Goal: Use online tool/utility: Utilize a website feature to perform a specific function

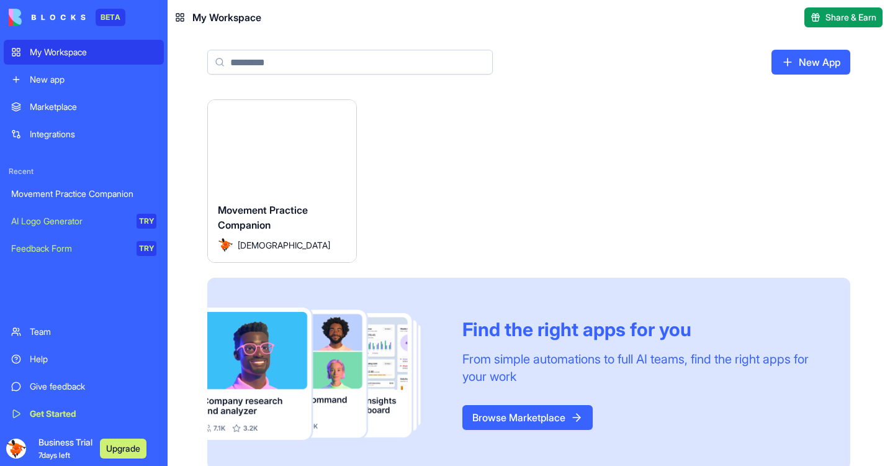
click at [294, 143] on button "Launch" at bounding box center [282, 146] width 93 height 25
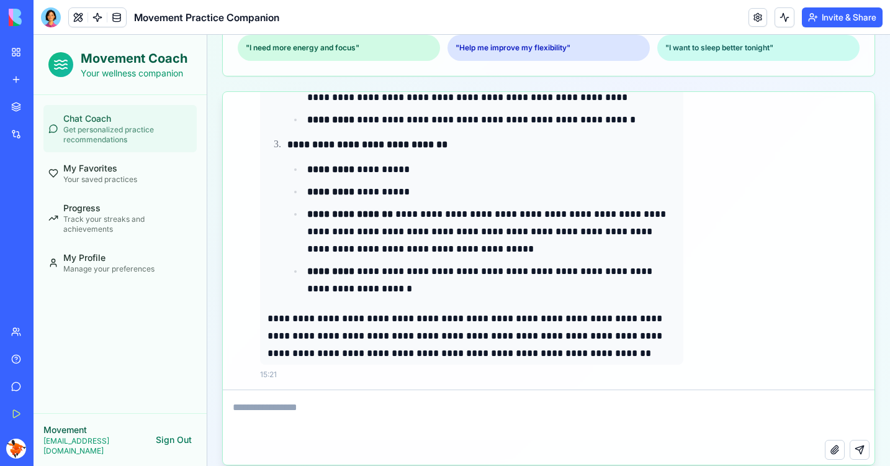
scroll to position [363, 0]
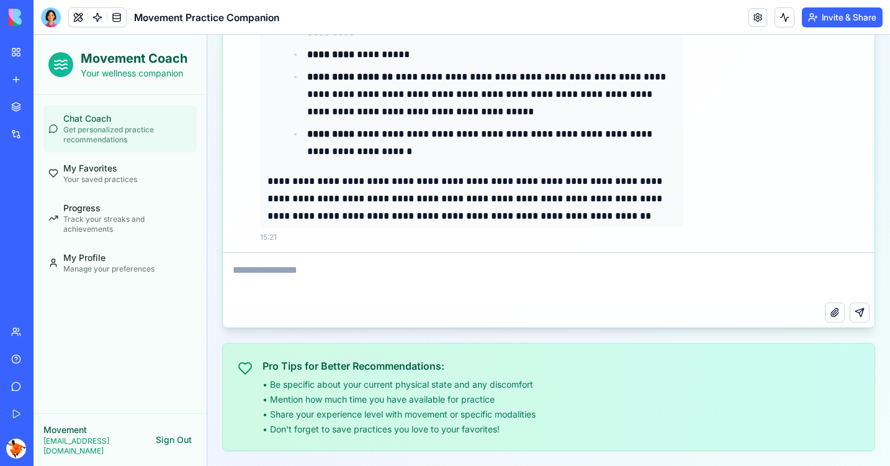
click at [277, 364] on h3 "Pro Tips for Better Recommendations:" at bounding box center [399, 365] width 273 height 15
click at [444, 370] on h3 "Pro Tips for Better Recommendations:" at bounding box center [399, 365] width 273 height 15
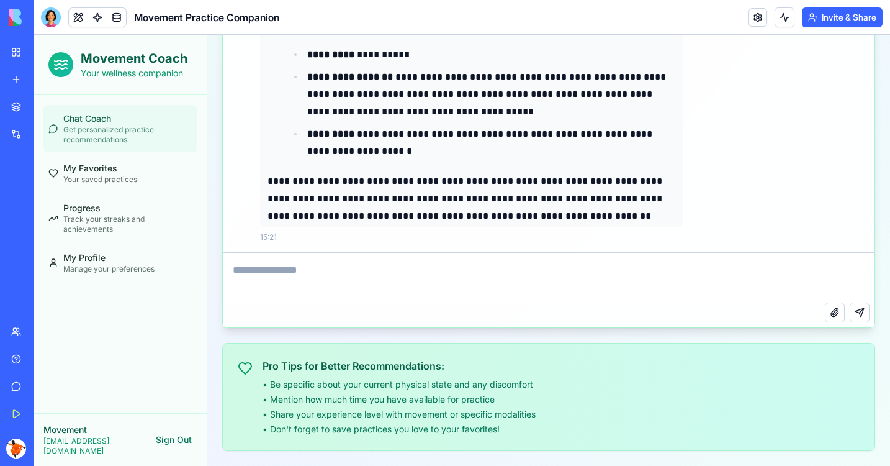
click at [441, 369] on h3 "Pro Tips for Better Recommendations:" at bounding box center [399, 365] width 273 height 15
click at [253, 364] on div "Pro Tips for Better Recommendations: • Be specific about your current physical …" at bounding box center [549, 396] width 622 height 77
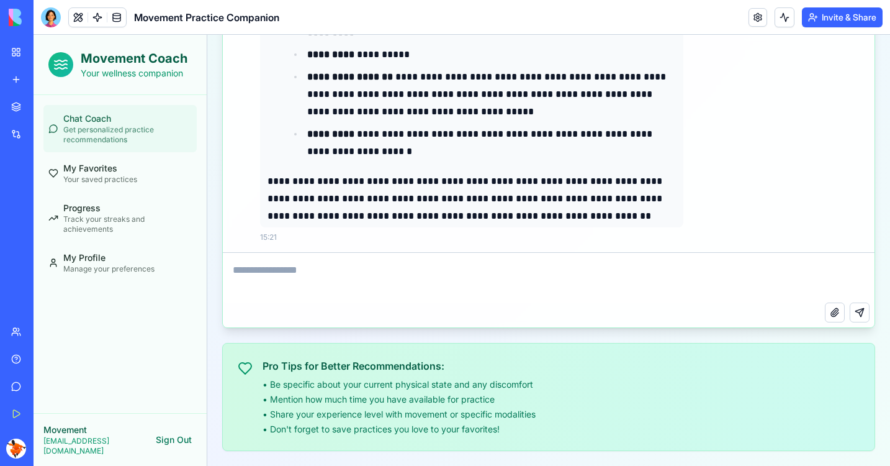
click at [253, 364] on div "Pro Tips for Better Recommendations: • Be specific about your current physical …" at bounding box center [549, 396] width 622 height 77
click at [317, 376] on div "Pro Tips for Better Recommendations: • Be specific about your current physical …" at bounding box center [399, 396] width 273 height 77
click at [219, 347] on div "**********" at bounding box center [548, 87] width 683 height 756
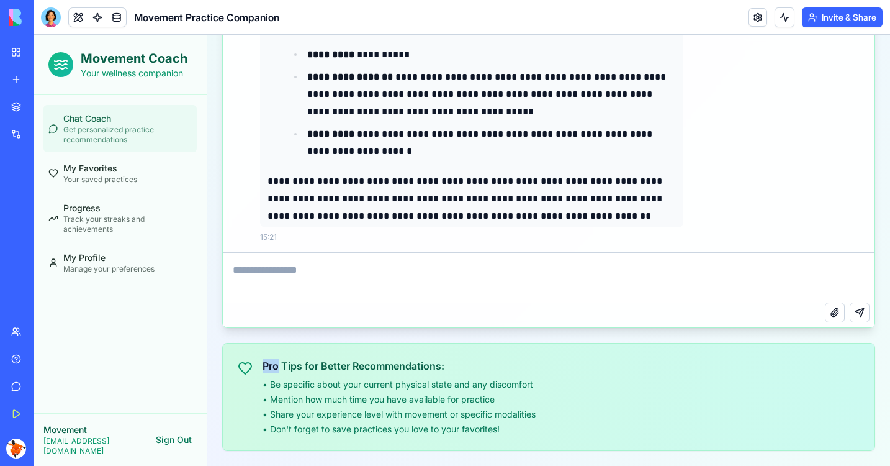
click at [320, 384] on li "• Be specific about your current physical state and any discomfort" at bounding box center [399, 384] width 273 height 12
click at [361, 371] on h3 "Pro Tips for Better Recommendations:" at bounding box center [399, 365] width 273 height 15
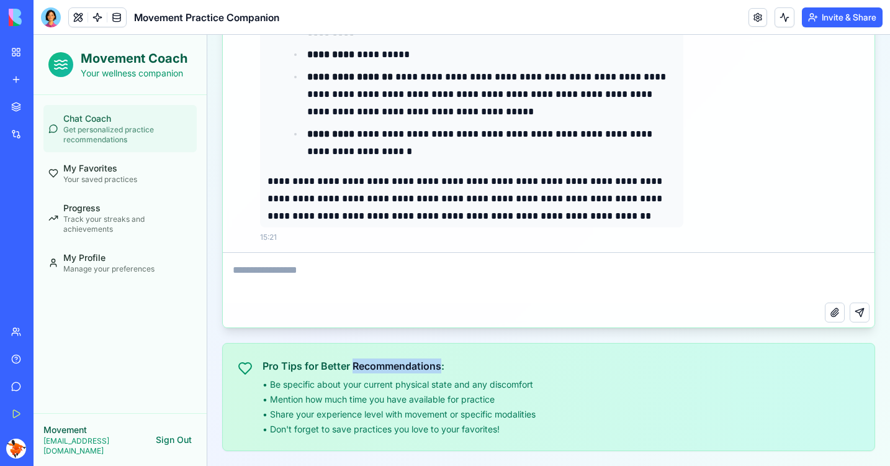
click at [361, 371] on h3 "Pro Tips for Better Recommendations:" at bounding box center [399, 365] width 273 height 15
click at [292, 359] on h3 "Pro Tips for Better Recommendations:" at bounding box center [399, 365] width 273 height 15
click at [330, 386] on li "• Be specific about your current physical state and any discomfort" at bounding box center [399, 384] width 273 height 12
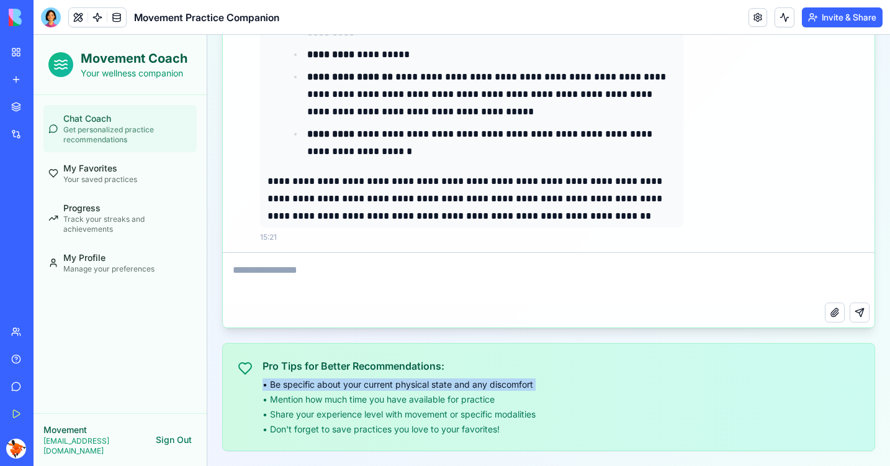
click at [330, 386] on li "• Be specific about your current physical state and any discomfort" at bounding box center [399, 384] width 273 height 12
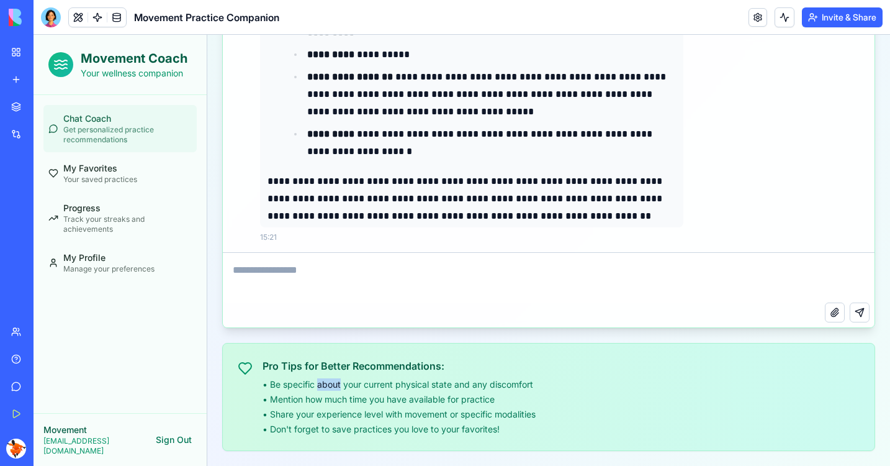
click at [330, 386] on li "• Be specific about your current physical state and any discomfort" at bounding box center [399, 384] width 273 height 12
click at [325, 404] on li "• Mention how much time you have available for practice" at bounding box center [399, 399] width 273 height 12
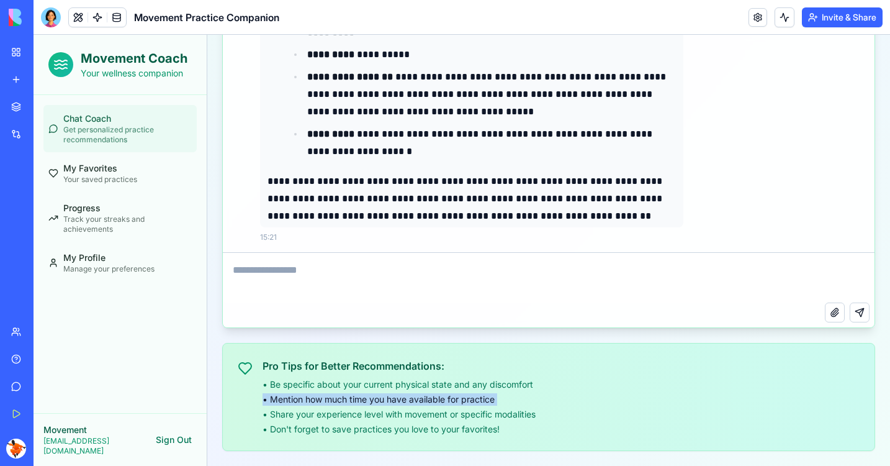
click at [325, 404] on li "• Mention how much time you have available for practice" at bounding box center [399, 399] width 273 height 12
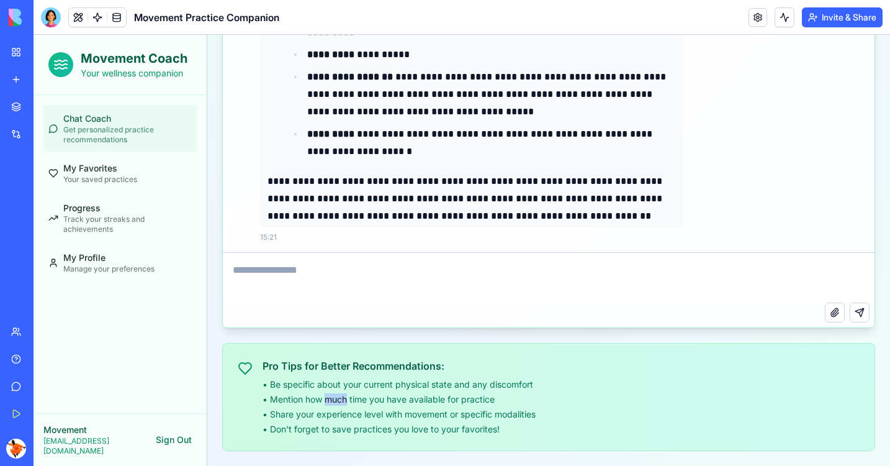
click at [325, 404] on li "• Mention how much time you have available for practice" at bounding box center [399, 399] width 273 height 12
click at [317, 375] on div "Pro Tips for Better Recommendations: • Be specific about your current physical …" at bounding box center [399, 396] width 273 height 77
click at [331, 362] on h3 "Pro Tips for Better Recommendations:" at bounding box center [399, 365] width 273 height 15
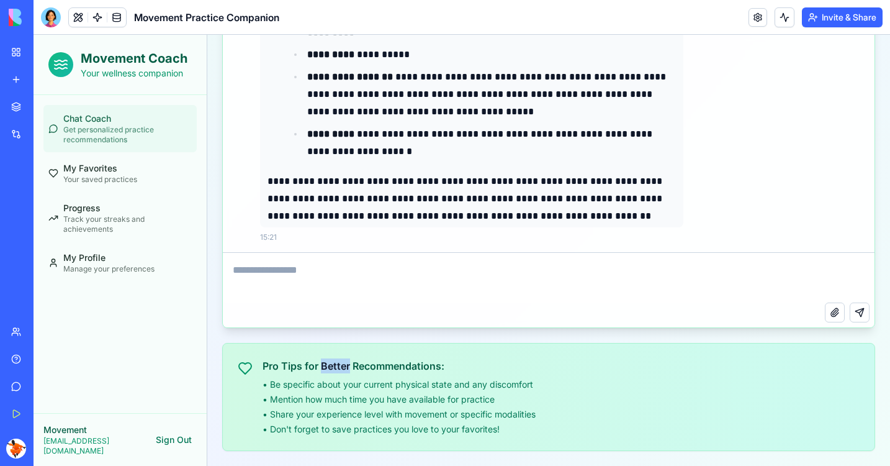
click at [331, 362] on h3 "Pro Tips for Better Recommendations:" at bounding box center [399, 365] width 273 height 15
click at [255, 340] on div "**********" at bounding box center [548, 87] width 653 height 726
click at [387, 410] on li "• Share your experience level with movement or specific modalities" at bounding box center [399, 414] width 273 height 12
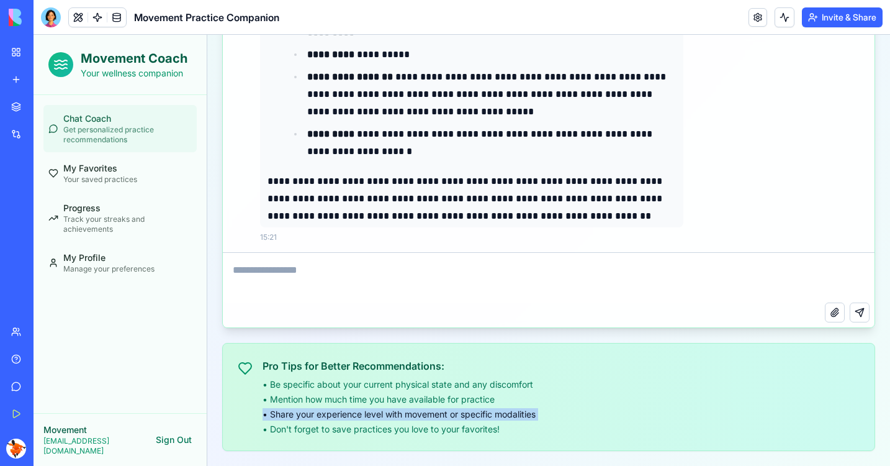
click at [387, 410] on li "• Share your experience level with movement or specific modalities" at bounding box center [399, 414] width 273 height 12
click at [312, 422] on ul "• Be specific about your current physical state and any discomfort • Mention ho…" at bounding box center [399, 406] width 273 height 57
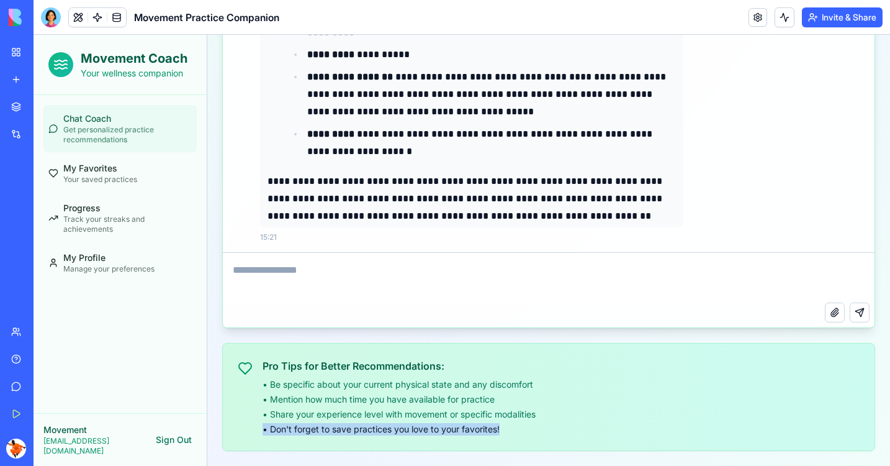
click at [354, 409] on li "• Share your experience level with movement or specific modalities" at bounding box center [399, 414] width 273 height 12
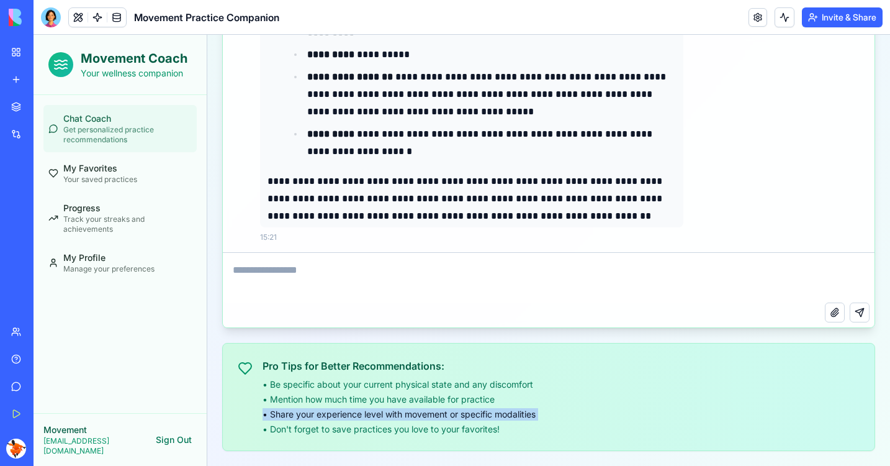
click at [331, 419] on li "• Share your experience level with movement or specific modalities" at bounding box center [399, 414] width 273 height 12
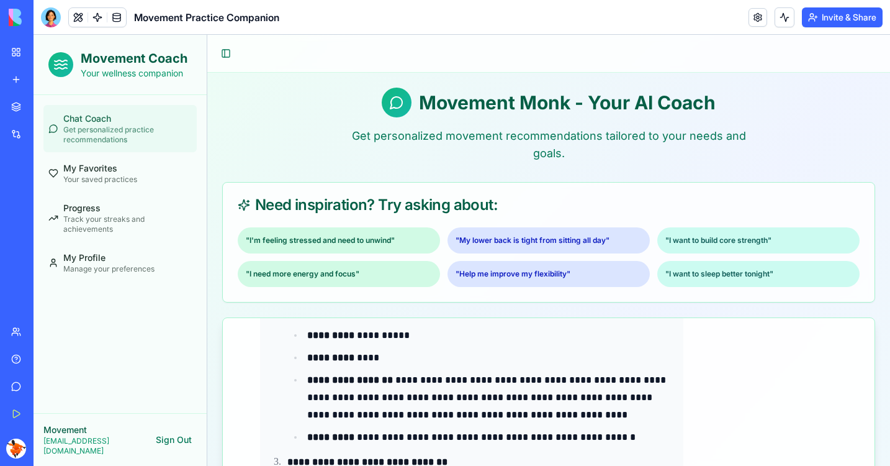
scroll to position [500, 0]
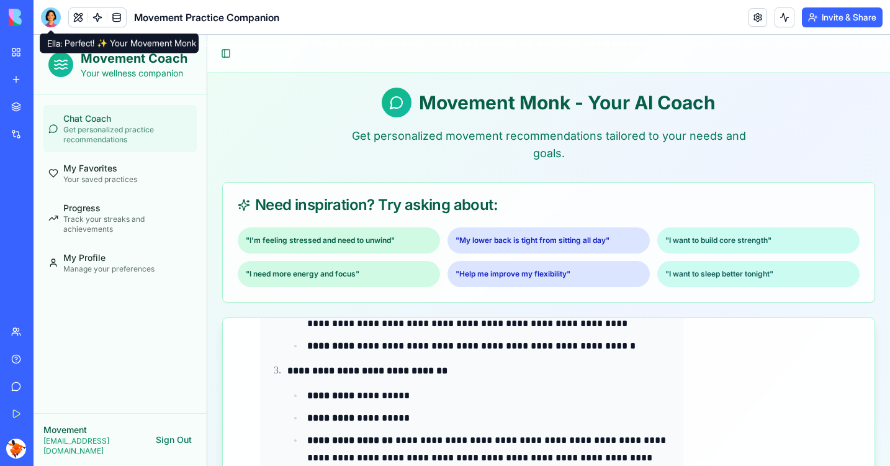
click at [51, 13] on div at bounding box center [51, 17] width 20 height 20
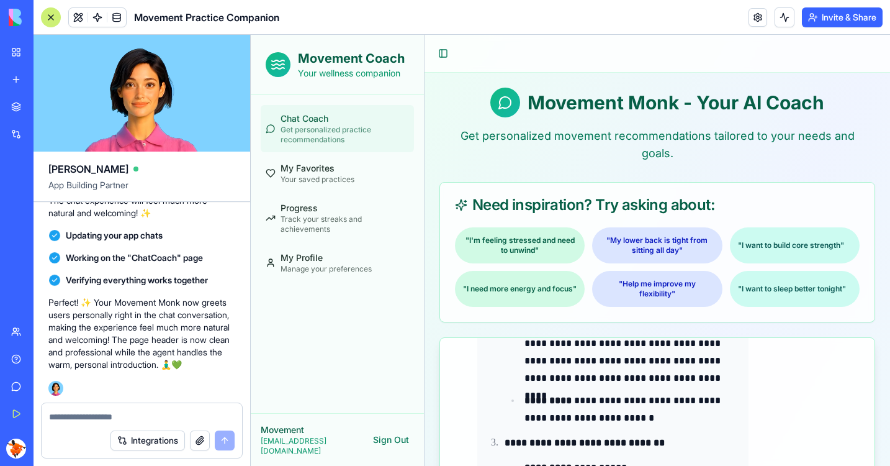
scroll to position [0, 0]
click at [173, 413] on textarea "**********" at bounding box center [142, 416] width 186 height 12
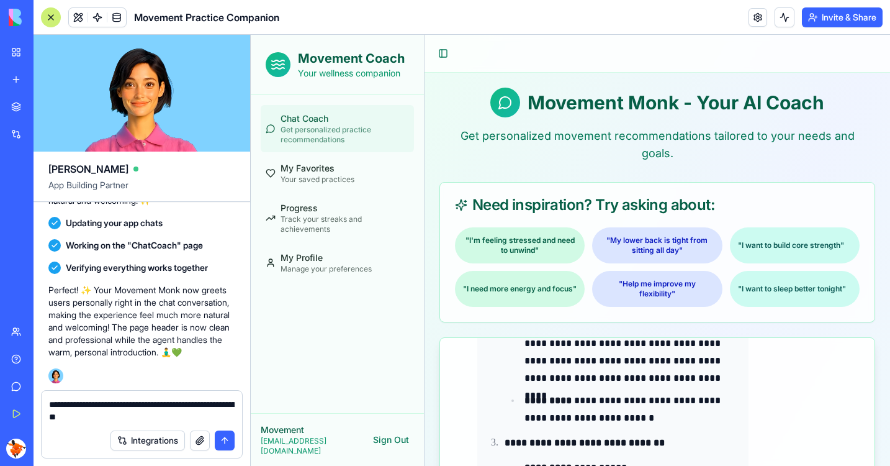
type textarea "**********"
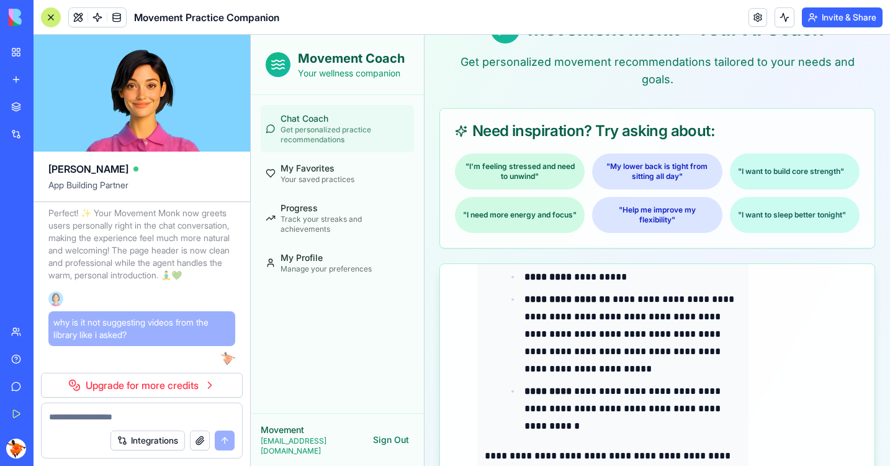
scroll to position [62, 0]
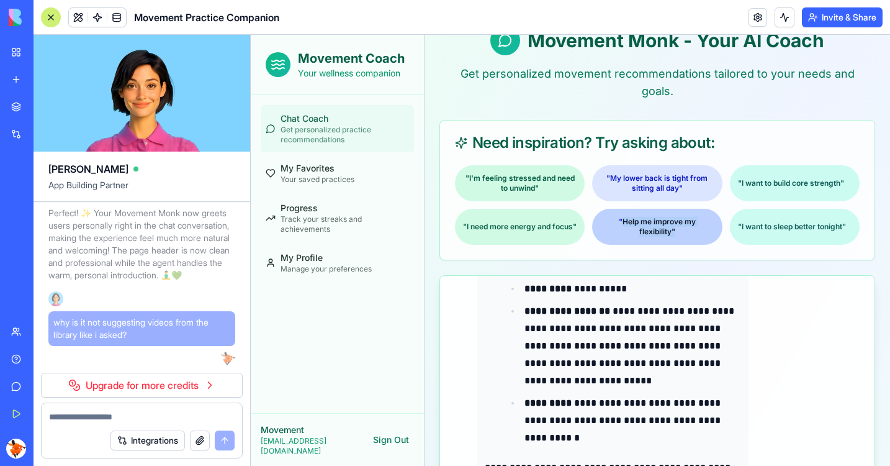
drag, startPoint x: 693, startPoint y: 233, endPoint x: 623, endPoint y: 222, distance: 70.4
click at [623, 222] on div ""Help me improve my flexibility"" at bounding box center [657, 227] width 130 height 36
click at [656, 223] on div ""Help me improve my flexibility"" at bounding box center [657, 227] width 130 height 36
drag, startPoint x: 671, startPoint y: 231, endPoint x: 625, endPoint y: 223, distance: 46.5
click at [625, 223] on div ""Help me improve my flexibility"" at bounding box center [657, 227] width 130 height 36
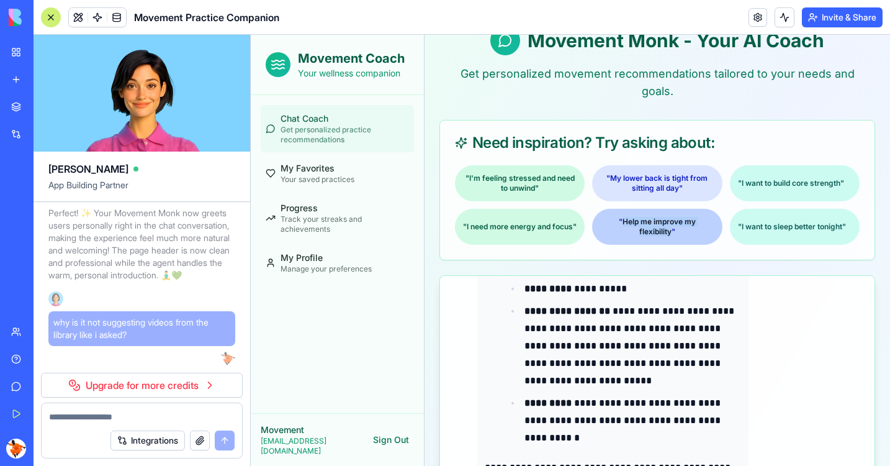
copy div "Help me improve my flexibility"
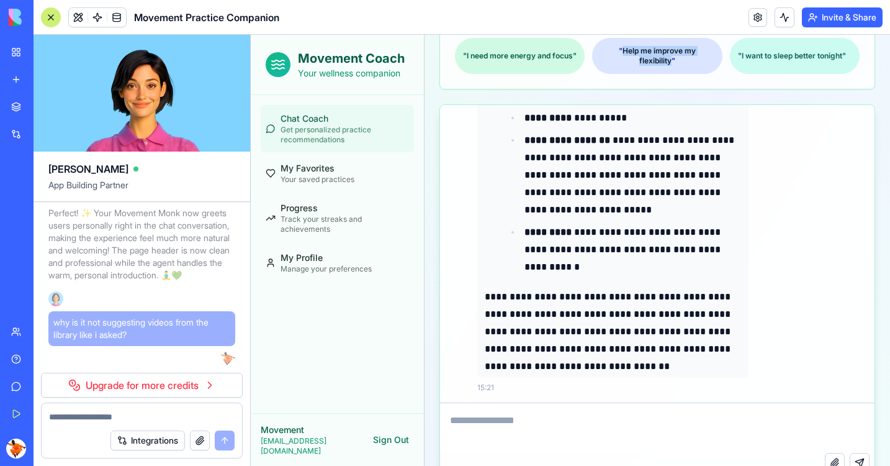
scroll to position [383, 0]
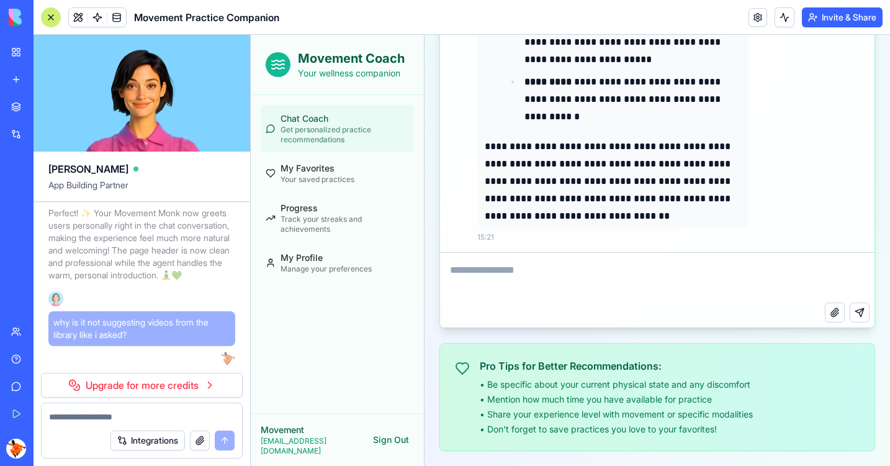
click at [478, 285] on textarea at bounding box center [657, 278] width 435 height 50
paste textarea "**********"
type textarea "**********"
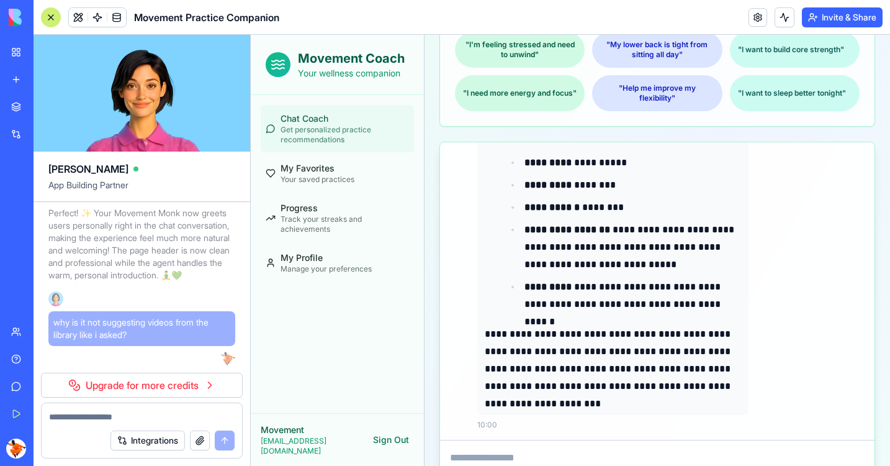
scroll to position [0, 0]
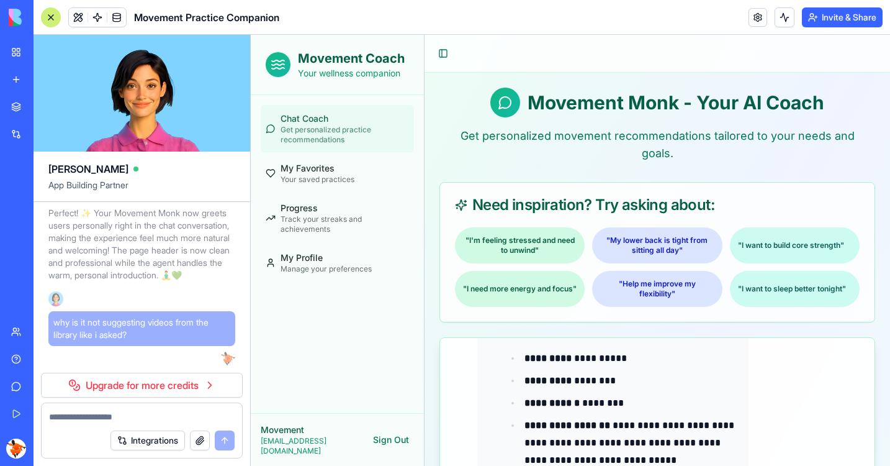
click at [206, 382] on link "Upgrade for more credits" at bounding box center [142, 384] width 202 height 25
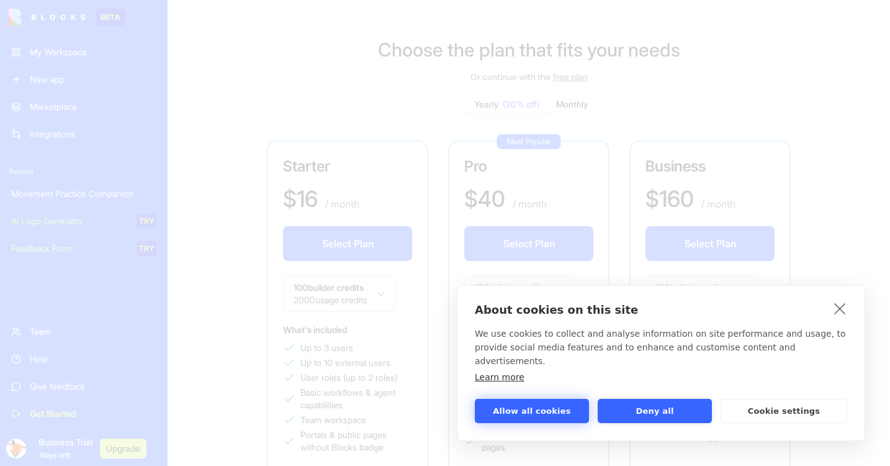
click at [539, 420] on button "Allow all cookies" at bounding box center [532, 411] width 114 height 24
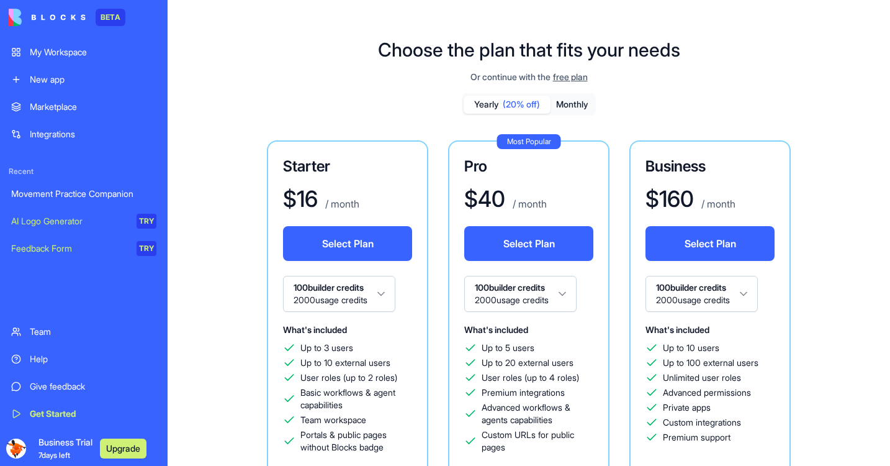
click at [569, 79] on span "free plan" at bounding box center [570, 77] width 35 height 12
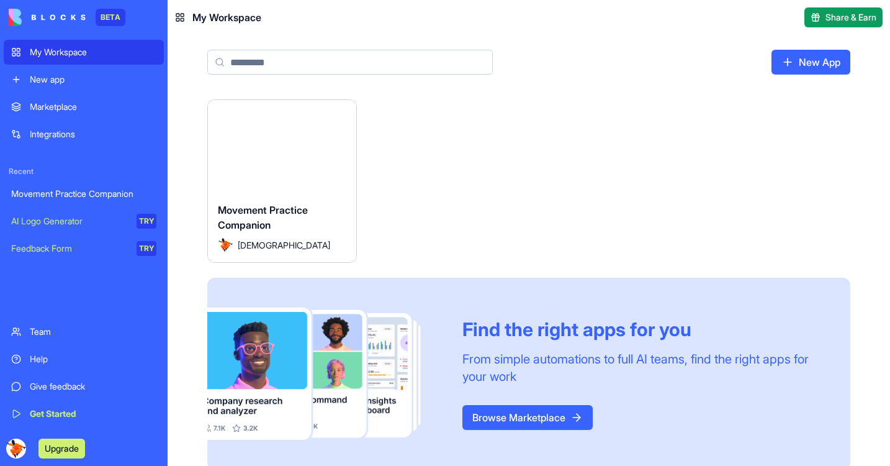
click at [257, 225] on span "Movement Practice Companion" at bounding box center [263, 217] width 90 height 27
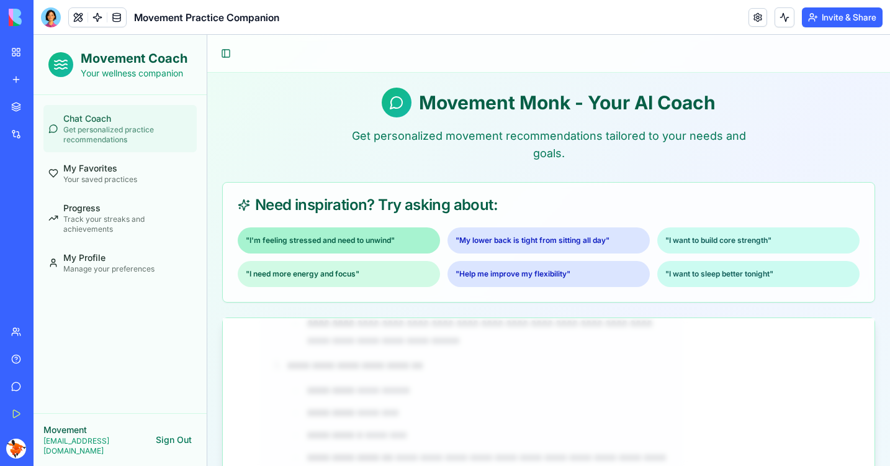
scroll to position [1202, 0]
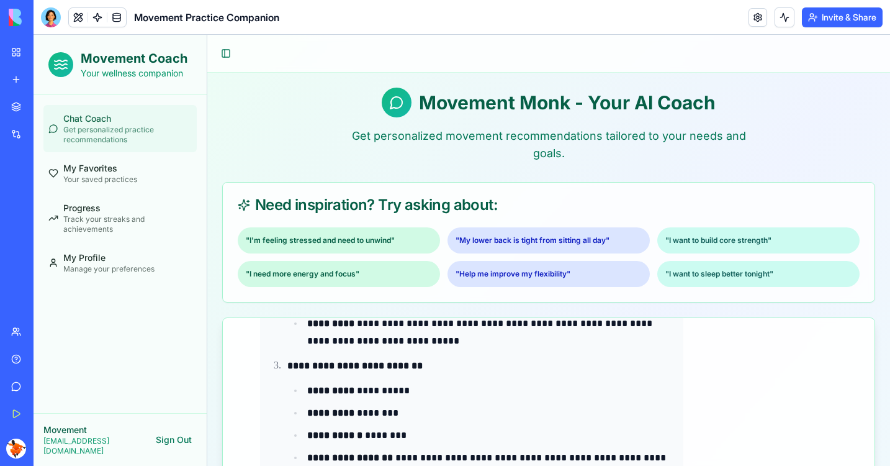
click at [418, 117] on div "Movement Monk - Your AI Coach" at bounding box center [548, 103] width 653 height 30
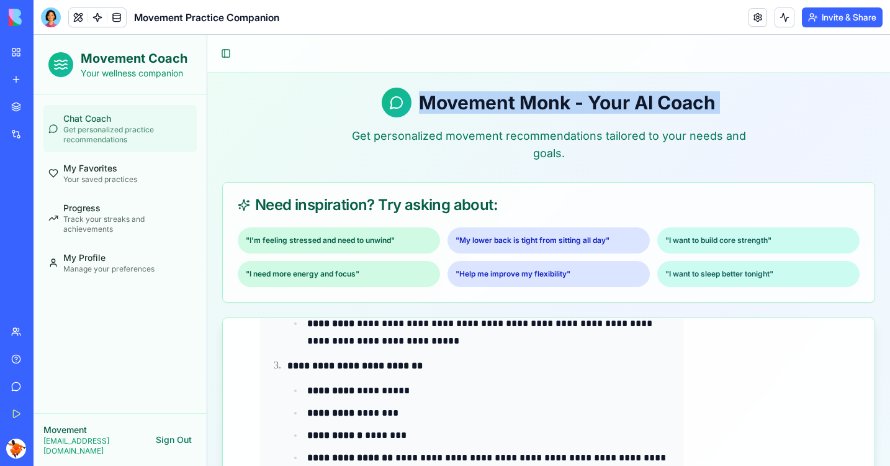
click at [418, 117] on div "Movement Monk - Your AI Coach" at bounding box center [548, 103] width 653 height 30
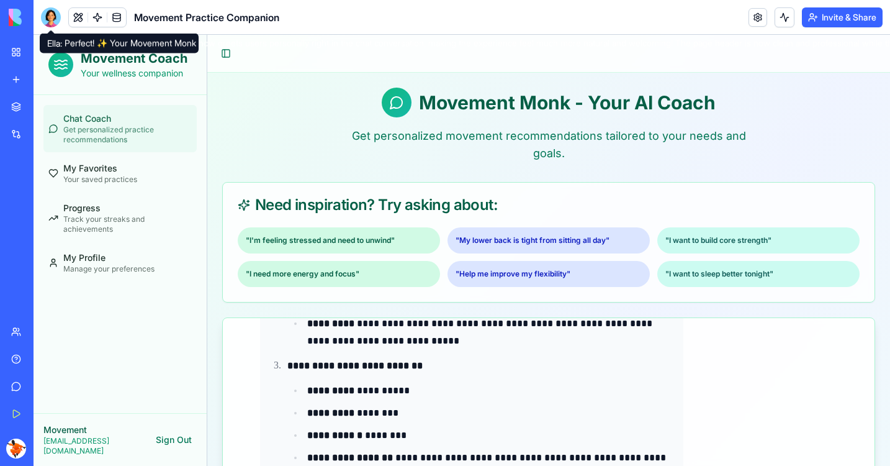
click at [55, 12] on div at bounding box center [51, 17] width 20 height 20
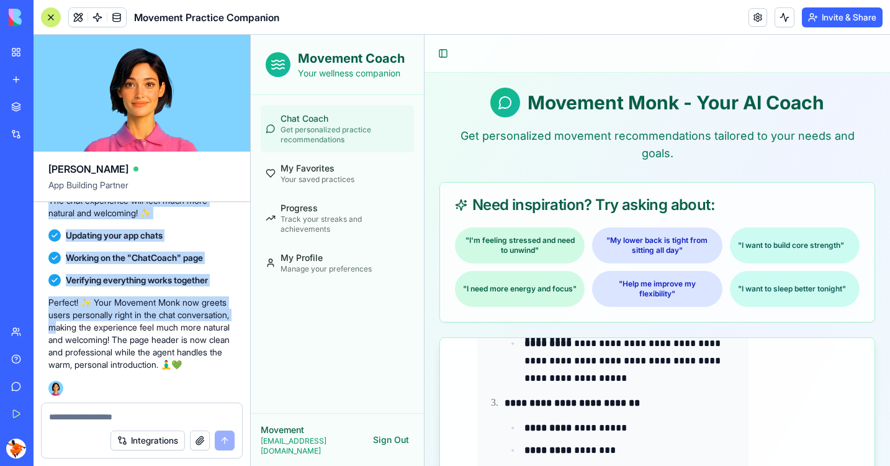
scroll to position [5674, 0]
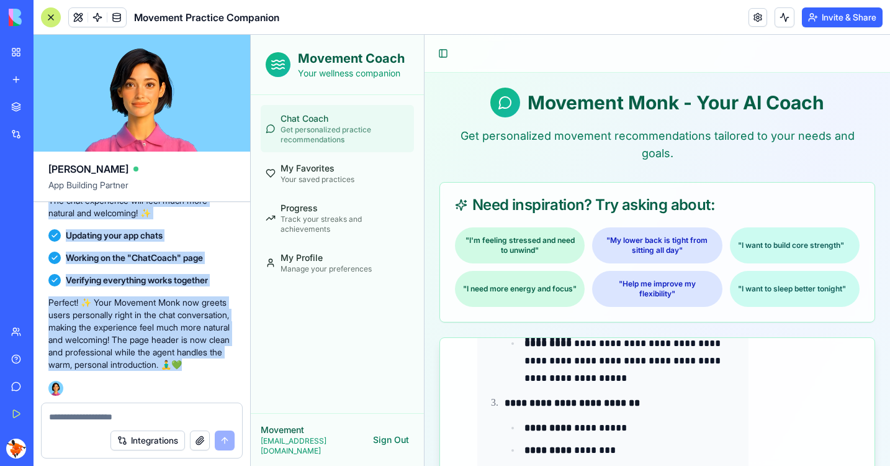
drag, startPoint x: 54, startPoint y: 222, endPoint x: 148, endPoint y: 361, distance: 168.0
copy div "I have a library of videos in AirTable of movement practices for specific purpo…"
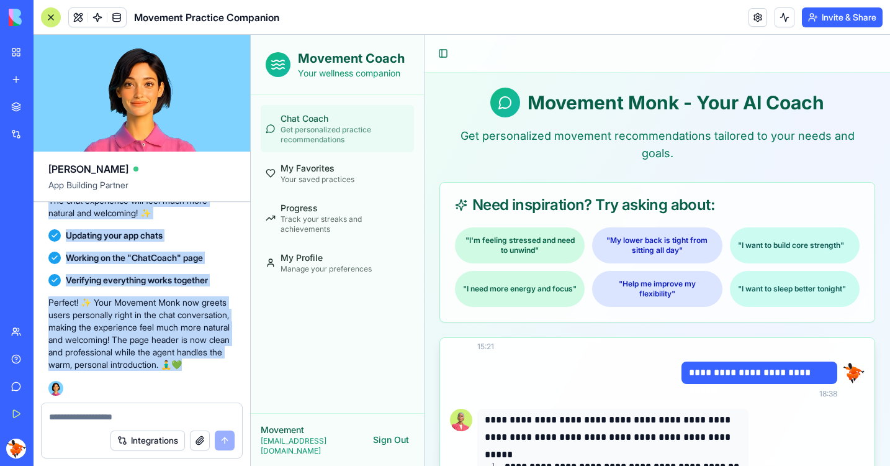
scroll to position [1602, 0]
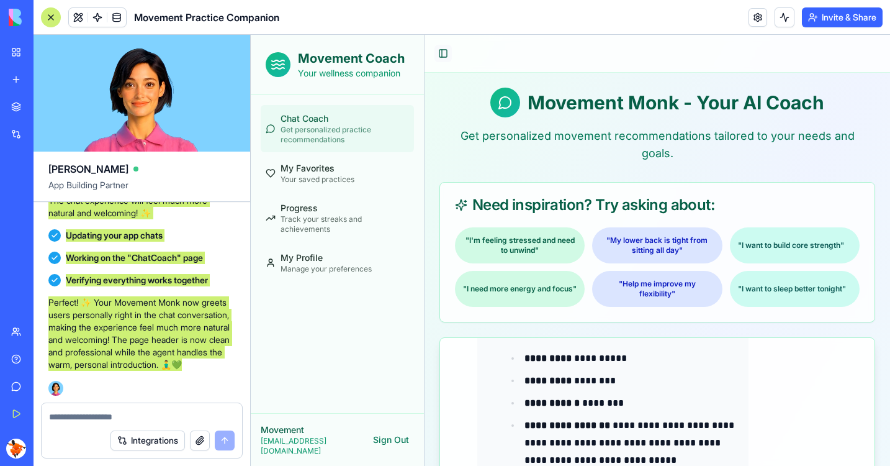
click at [439, 48] on button "Toggle Sidebar" at bounding box center [443, 53] width 17 height 17
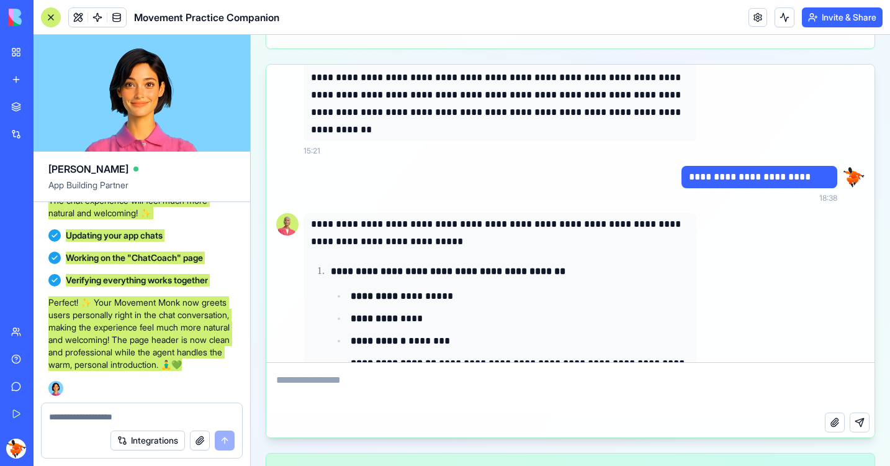
scroll to position [763, 0]
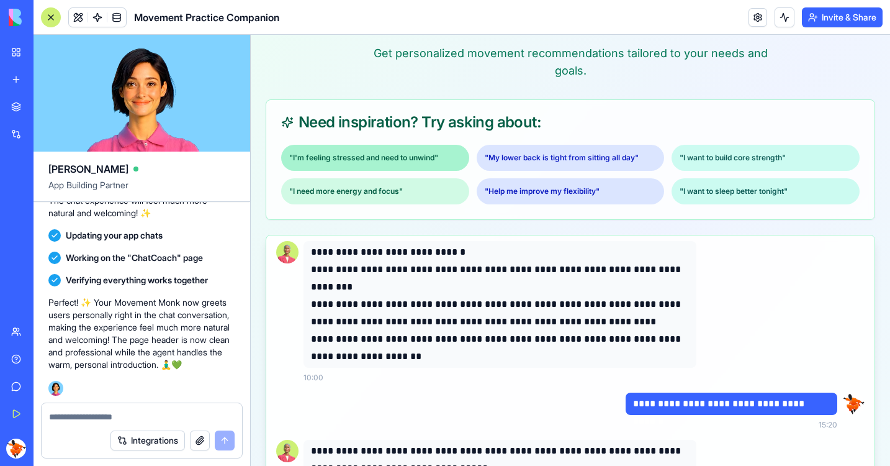
scroll to position [0, 0]
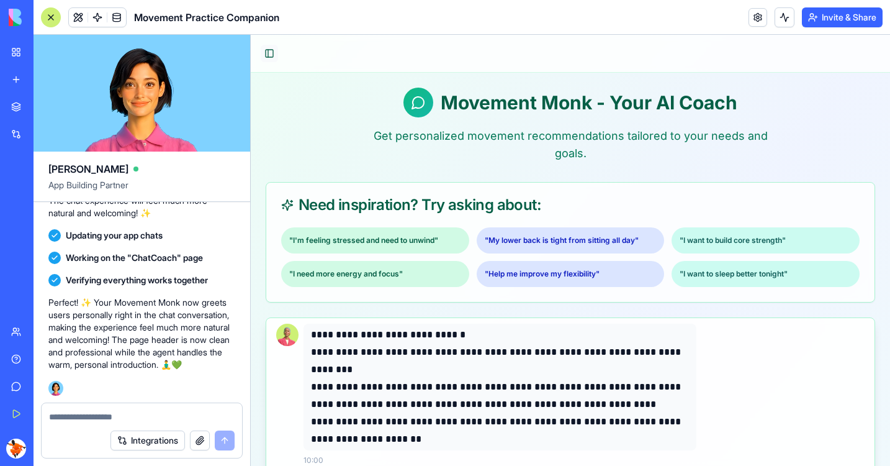
click at [267, 56] on button "Toggle Sidebar" at bounding box center [269, 53] width 17 height 17
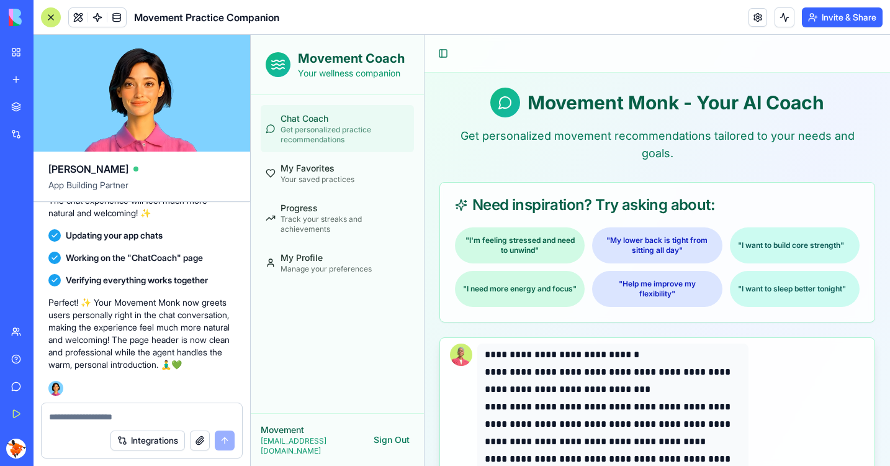
click at [224, 436] on div "Integrations" at bounding box center [172, 440] width 124 height 20
click at [439, 54] on button "Toggle Sidebar" at bounding box center [443, 53] width 17 height 17
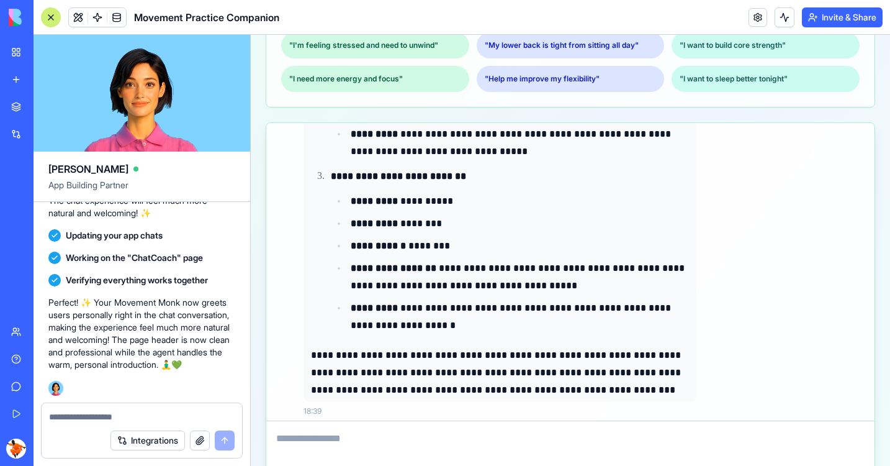
scroll to position [1255, 0]
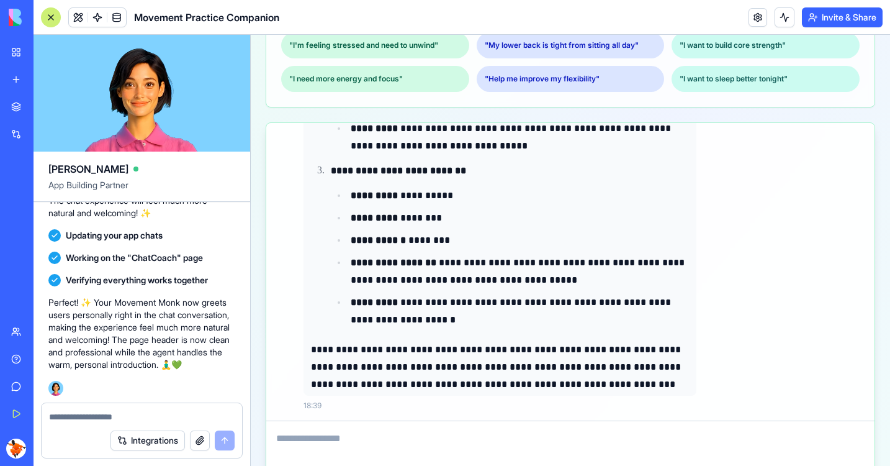
click at [166, 296] on p "Perfect! ✨ Your Movement Monk now greets users personally right in the chat con…" at bounding box center [141, 333] width 187 height 74
click at [186, 418] on textarea at bounding box center [142, 416] width 186 height 12
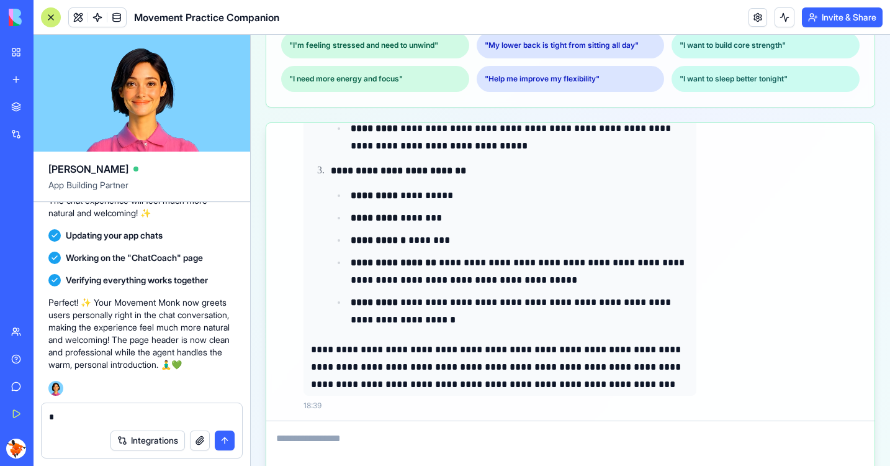
type textarea "**"
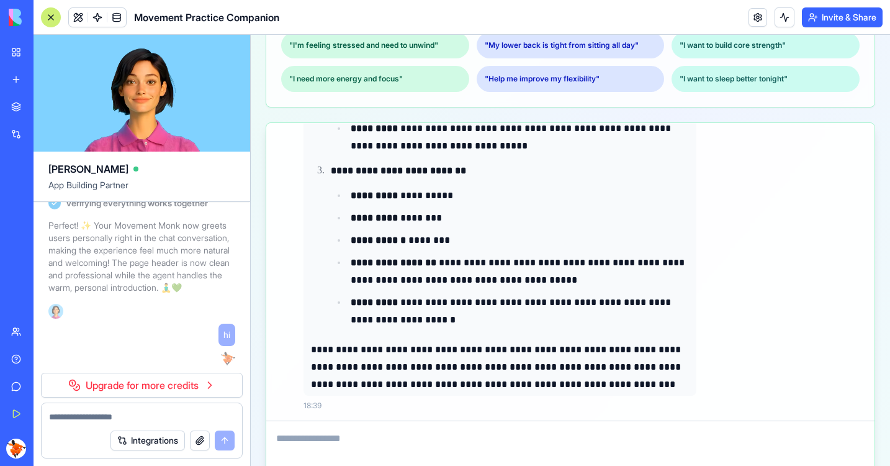
click at [162, 388] on link "Upgrade for more credits" at bounding box center [142, 384] width 202 height 25
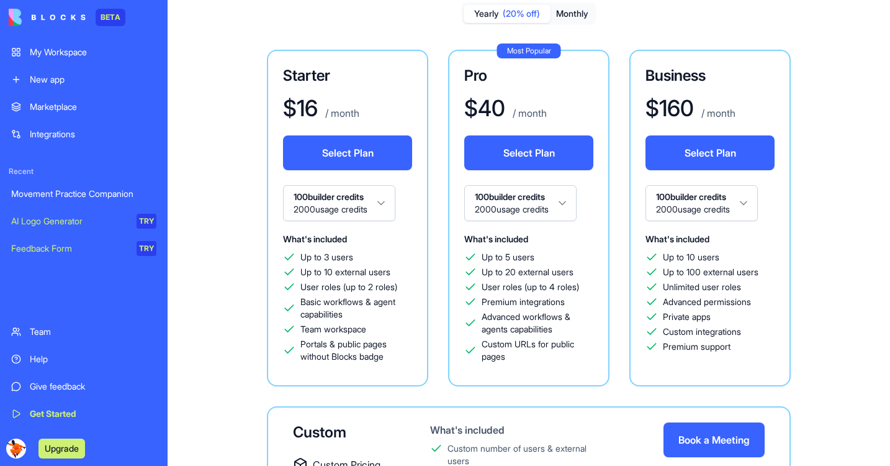
scroll to position [89, 0]
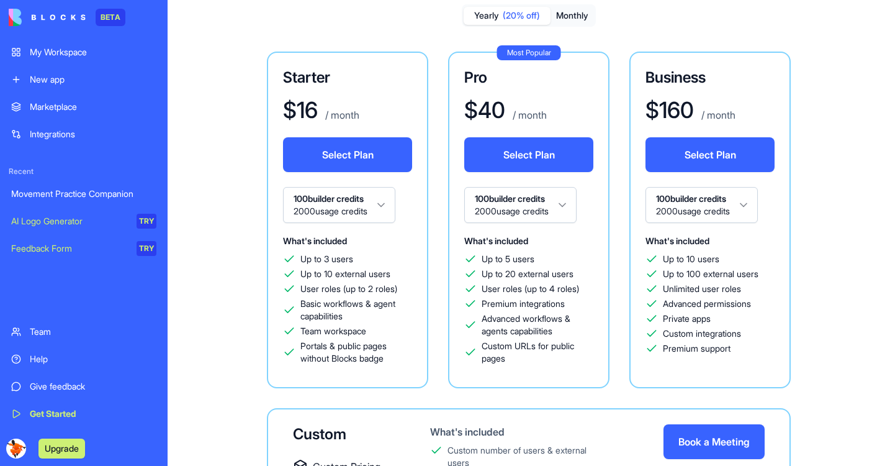
click at [749, 201] on html "BETA My Workspace New app Marketplace Integrations Recent Movement Practice Com…" at bounding box center [445, 233] width 890 height 466
click at [710, 198] on html "BETA My Workspace New app Marketplace Integrations Recent Movement Practice Com…" at bounding box center [445, 233] width 890 height 466
click at [762, 258] on div "Up to 10 users" at bounding box center [710, 259] width 129 height 12
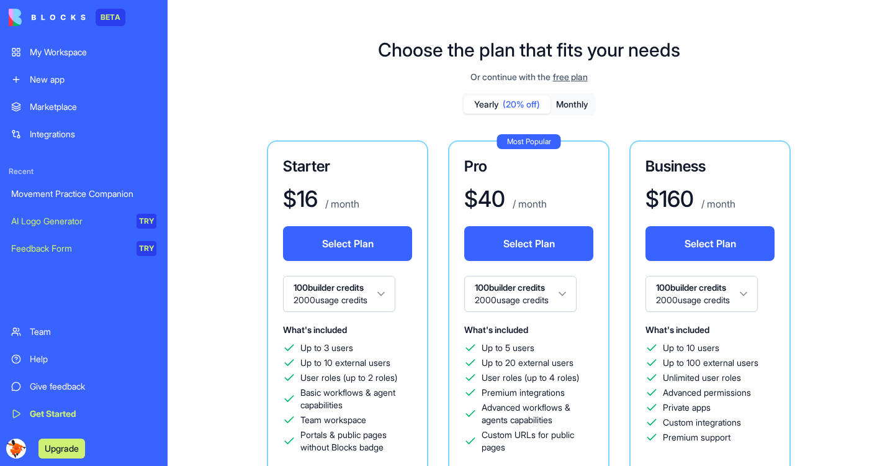
click at [71, 199] on div "Movement Practice Companion" at bounding box center [83, 193] width 145 height 12
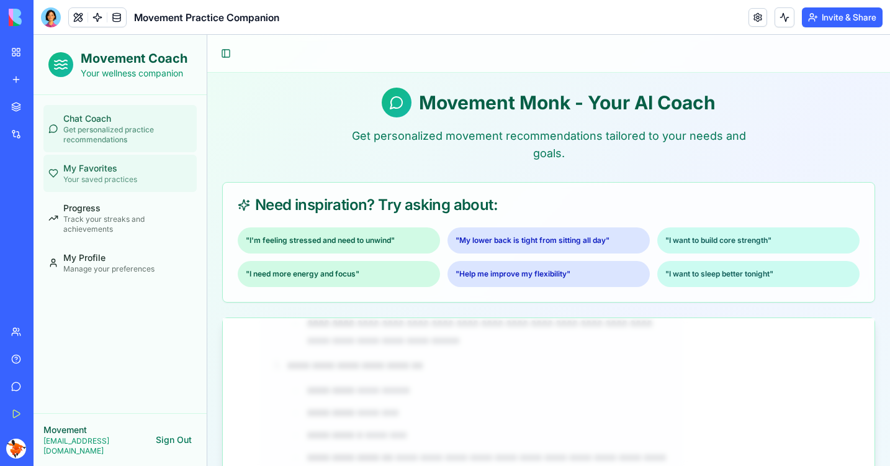
scroll to position [1202, 0]
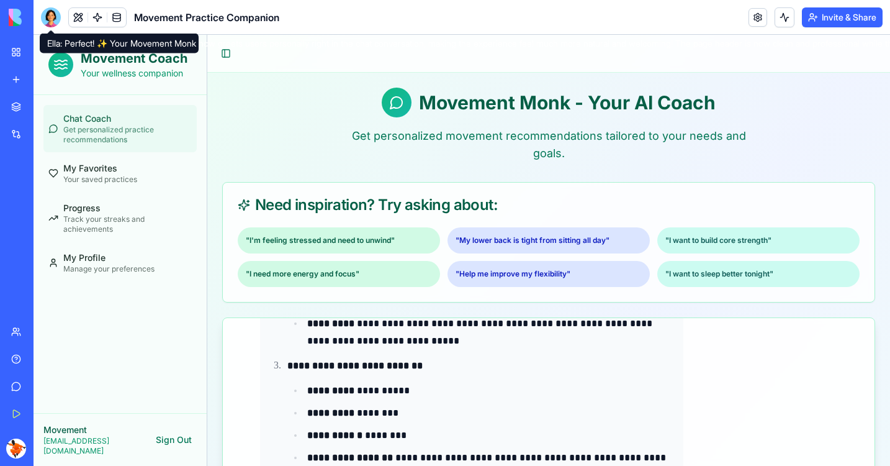
click at [50, 17] on div at bounding box center [51, 17] width 20 height 20
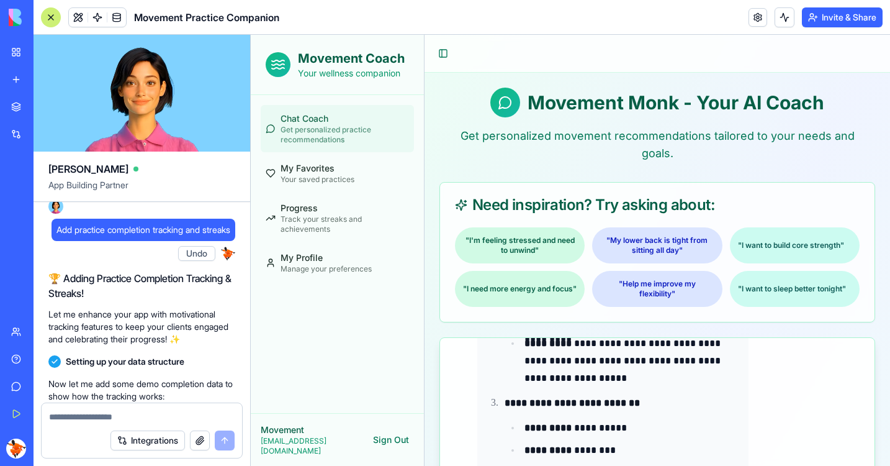
scroll to position [1896, 0]
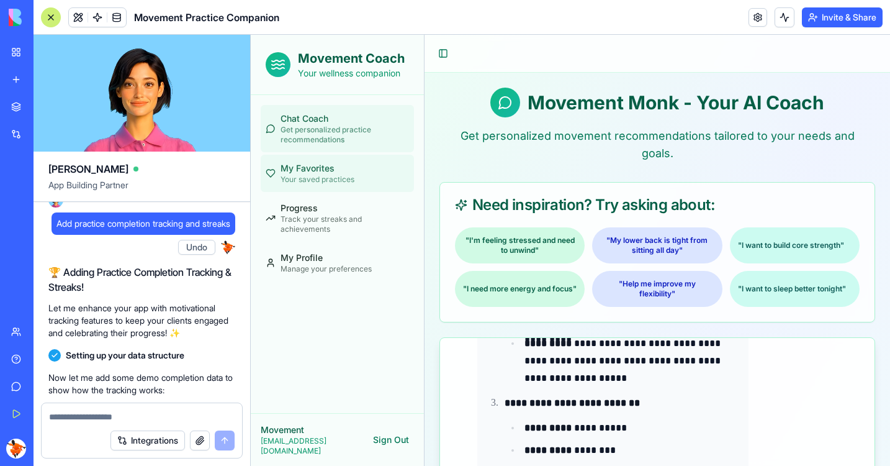
click at [304, 184] on span "Your saved practices" at bounding box center [318, 179] width 74 height 10
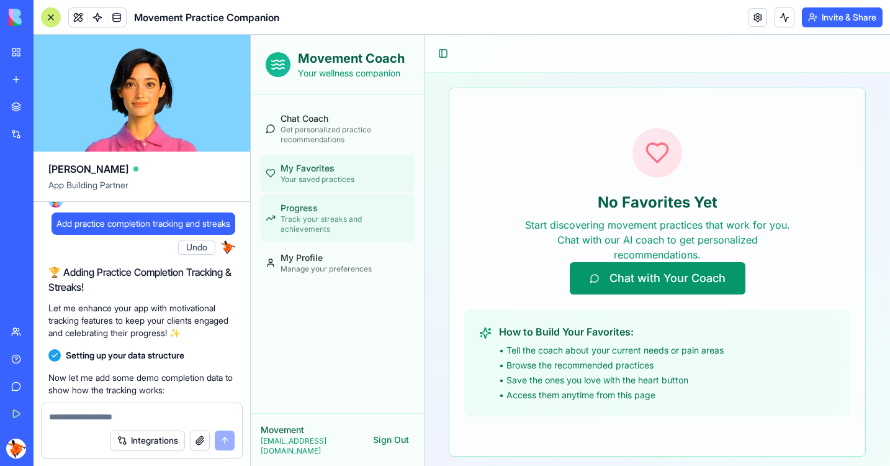
click at [331, 205] on div "Progress Track your streaks and achievements" at bounding box center [345, 218] width 128 height 32
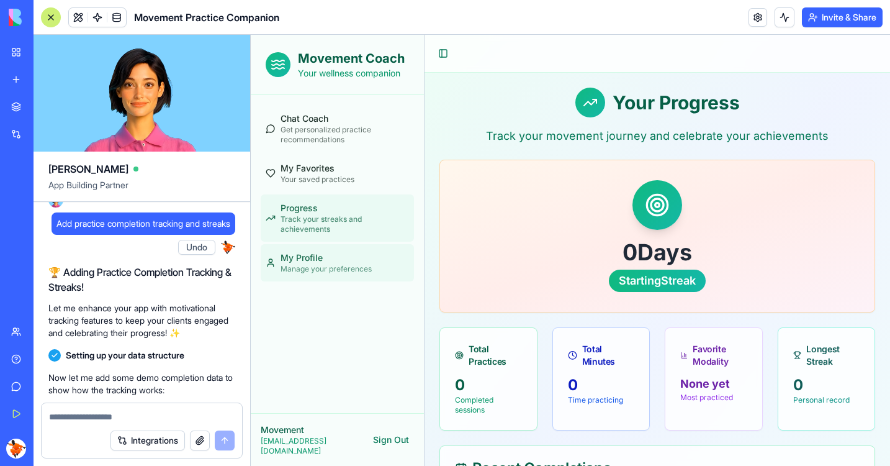
click at [328, 271] on span "Manage your preferences" at bounding box center [326, 269] width 91 height 10
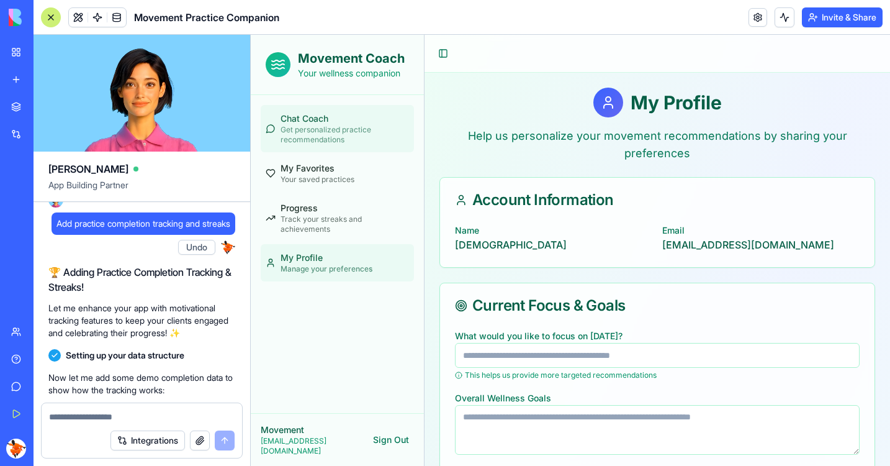
click at [335, 141] on span "Get personalized practice recommendations" at bounding box center [345, 135] width 128 height 20
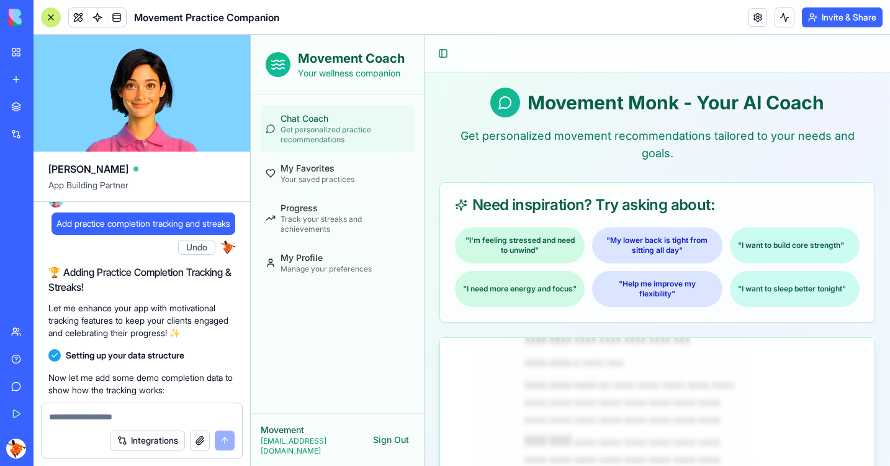
scroll to position [1602, 0]
